Goal: Task Accomplishment & Management: Use online tool/utility

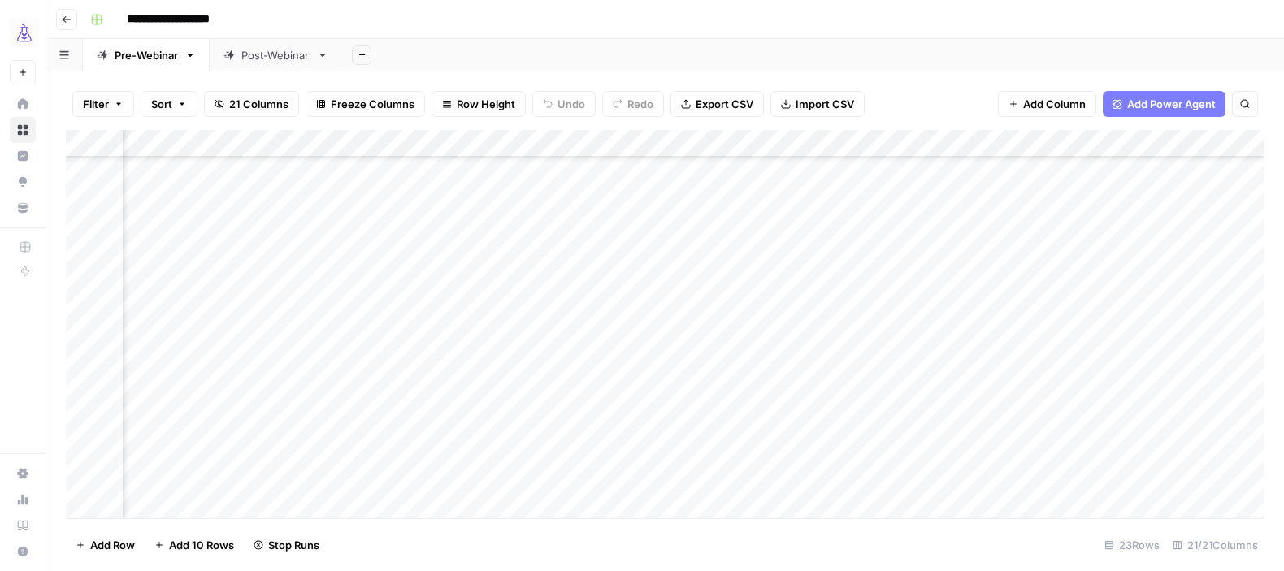
scroll to position [301, 2314]
click at [789, 421] on div "Add Column" at bounding box center [665, 324] width 1199 height 389
click at [537, 421] on div "Add Column" at bounding box center [665, 324] width 1199 height 389
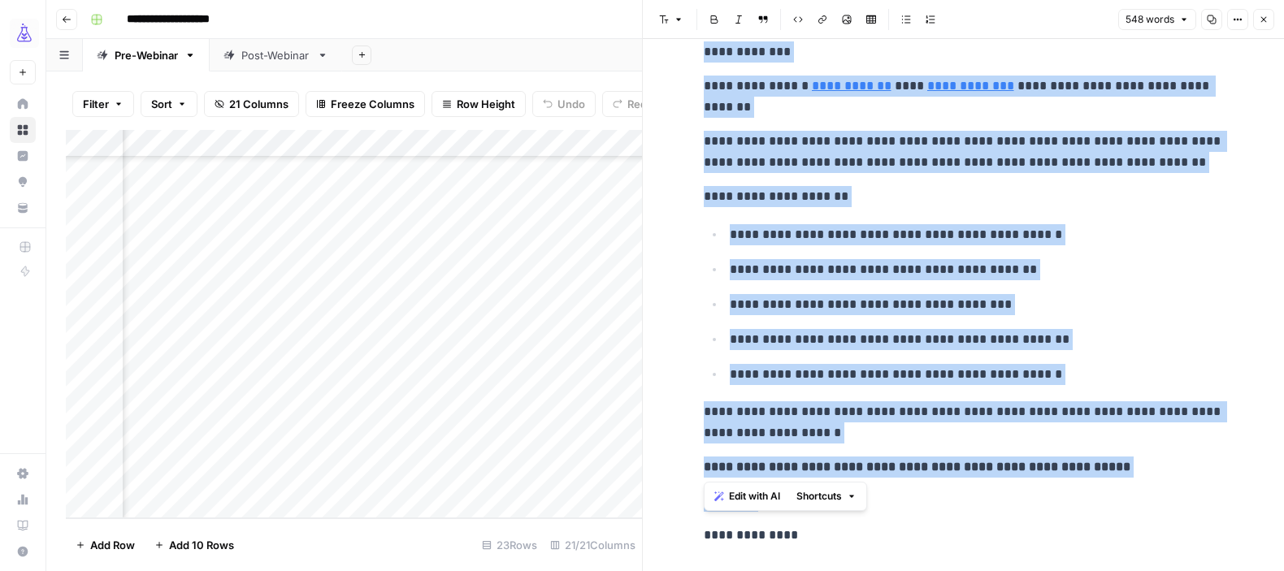
scroll to position [1845, 0]
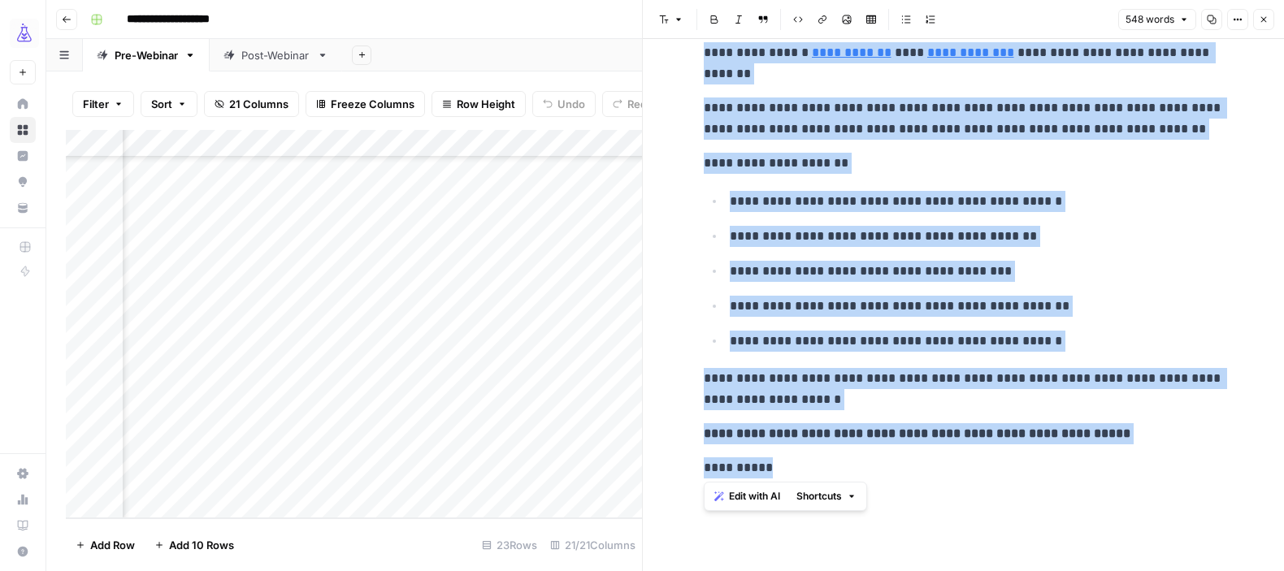
copy div "**********"
drag, startPoint x: 694, startPoint y: 232, endPoint x: 806, endPoint y: 469, distance: 261.8
